Goal: Ask a question

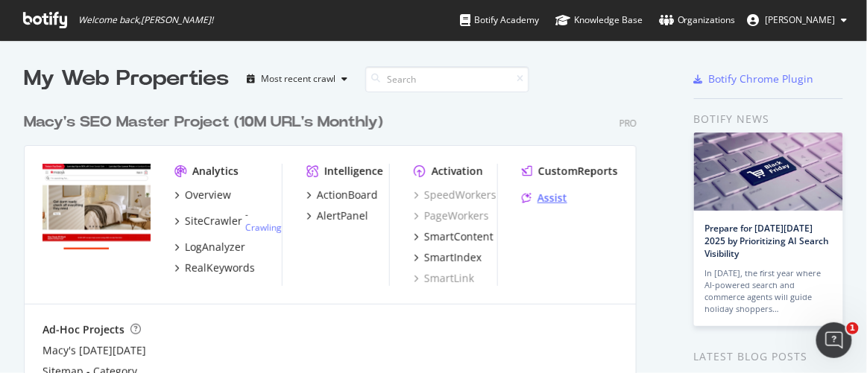
click at [564, 206] on div "Assist" at bounding box center [552, 198] width 30 height 15
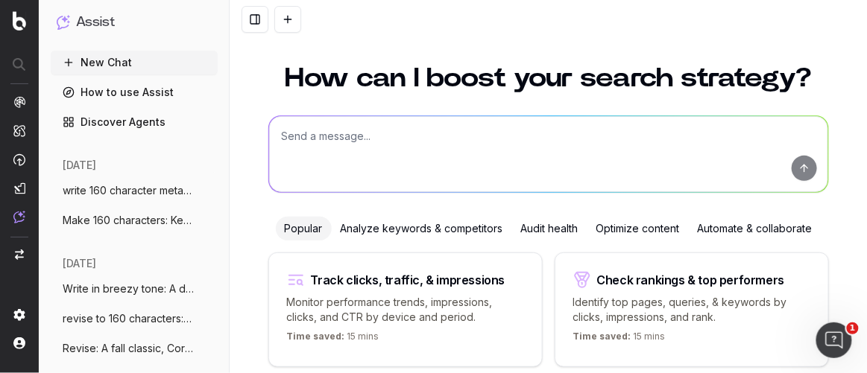
scroll to position [13, 0]
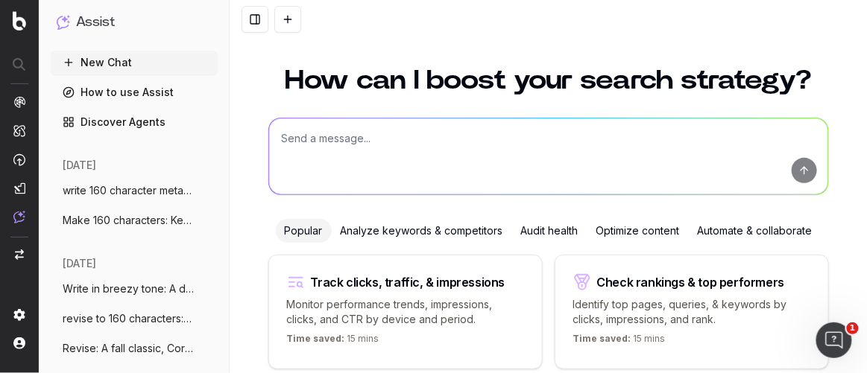
click at [341, 160] on textarea at bounding box center [548, 157] width 559 height 76
paste textarea "Beauty topics for Evergreen SEO impact on Macy's"
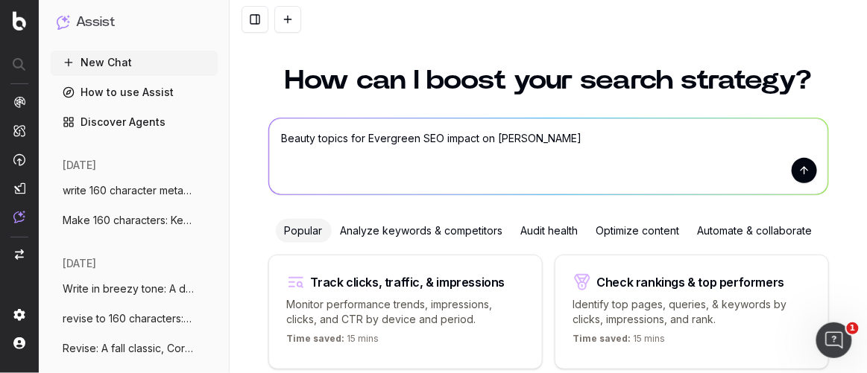
type textarea "Beauty topics for Evergreen SEO impact on Macy's"
click at [792, 179] on button "submit" at bounding box center [804, 170] width 25 height 25
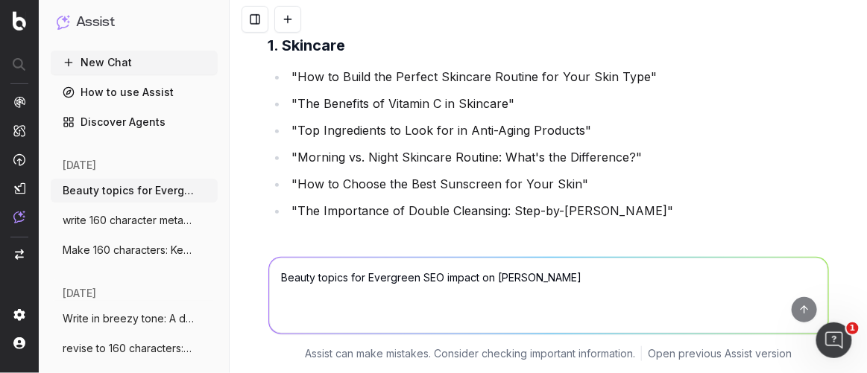
scroll to position [171, 0]
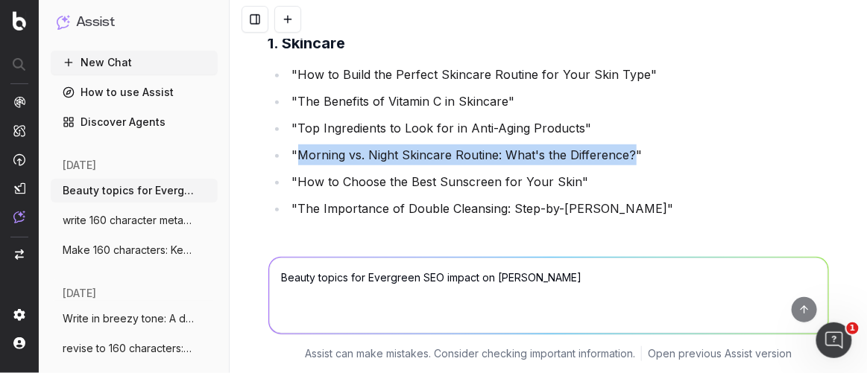
drag, startPoint x: 625, startPoint y: 156, endPoint x: 295, endPoint y: 154, distance: 329.5
click at [295, 154] on li ""Morning vs. Night Skincare Routine: What's the Difference?"" at bounding box center [558, 155] width 541 height 21
copy li "Morning vs. Night Skincare Routine: What's the Difference?"
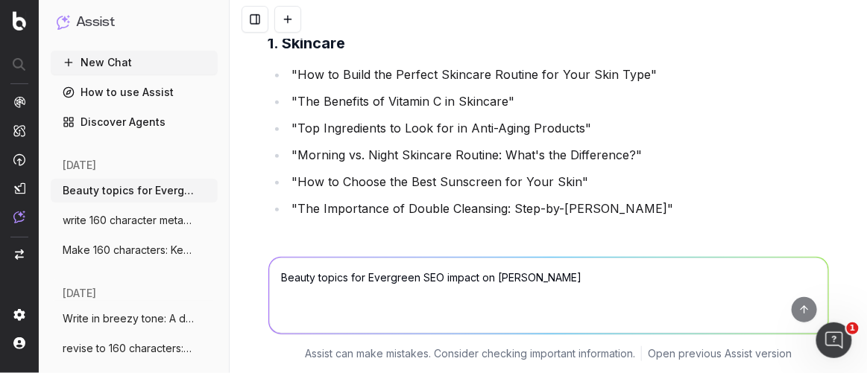
click at [338, 302] on textarea "Beauty topics for Evergreen SEO impact on Macy's" at bounding box center [548, 296] width 559 height 76
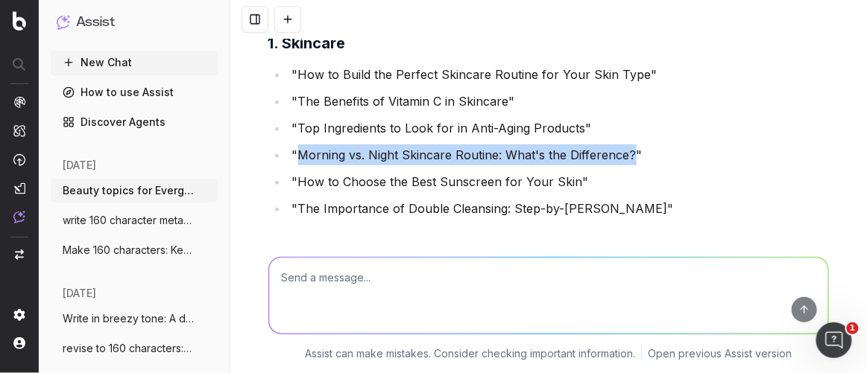
drag, startPoint x: 291, startPoint y: 153, endPoint x: 625, endPoint y: 153, distance: 333.9
click at [625, 153] on li ""Morning vs. Night Skincare Routine: What's the Difference?"" at bounding box center [558, 155] width 541 height 21
copy li "Morning vs. Night Skincare Routine: What's the Difference?"
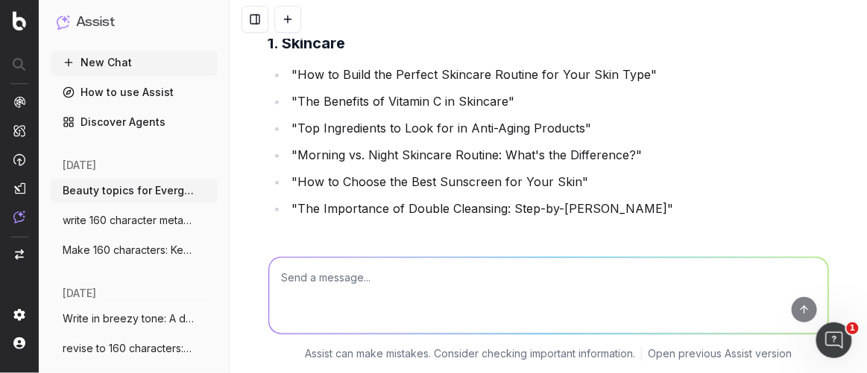
click at [405, 299] on textarea at bounding box center [548, 296] width 559 height 76
paste textarea "Morning vs. Night Skincare Routine: What's the Difference?"
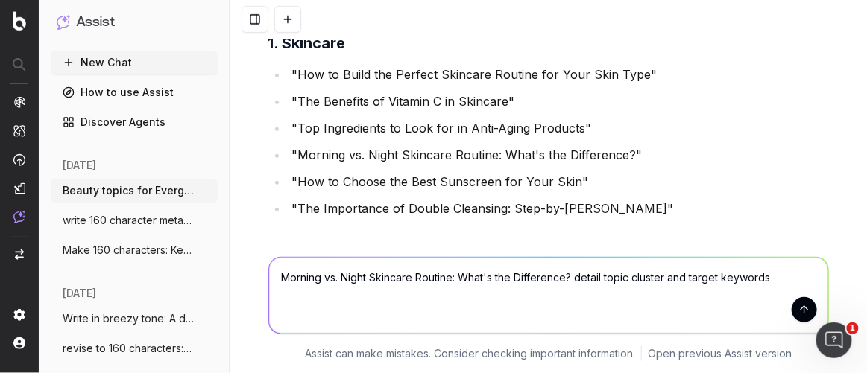
type textarea "Morning vs. Night Skincare Routine: What's the Difference? detail topic cluster…"
click at [792, 312] on button "submit" at bounding box center [804, 309] width 25 height 25
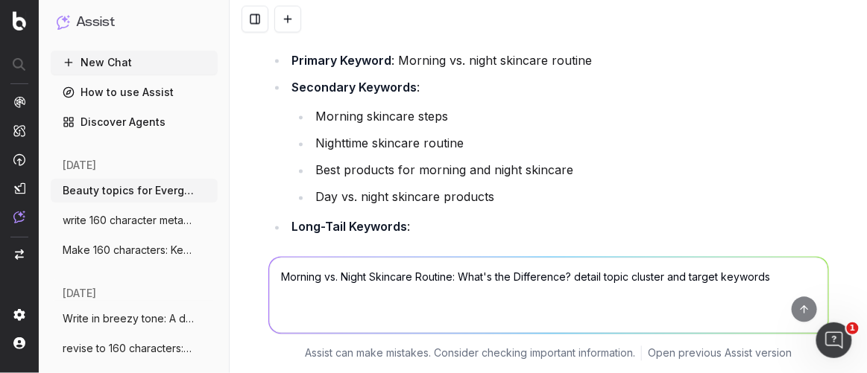
scroll to position [4669, 0]
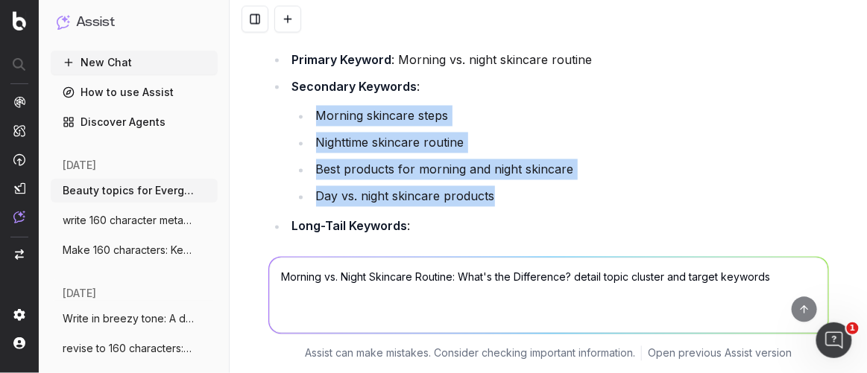
drag, startPoint x: 315, startPoint y: 118, endPoint x: 531, endPoint y: 187, distance: 227.0
click at [531, 187] on ul "Morning skincare steps Nighttime skincare routine Best products for morning and…" at bounding box center [560, 156] width 537 height 101
copy ul "Morning skincare steps Nighttime skincare routine Best products for morning and…"
